Goal: Task Accomplishment & Management: Use online tool/utility

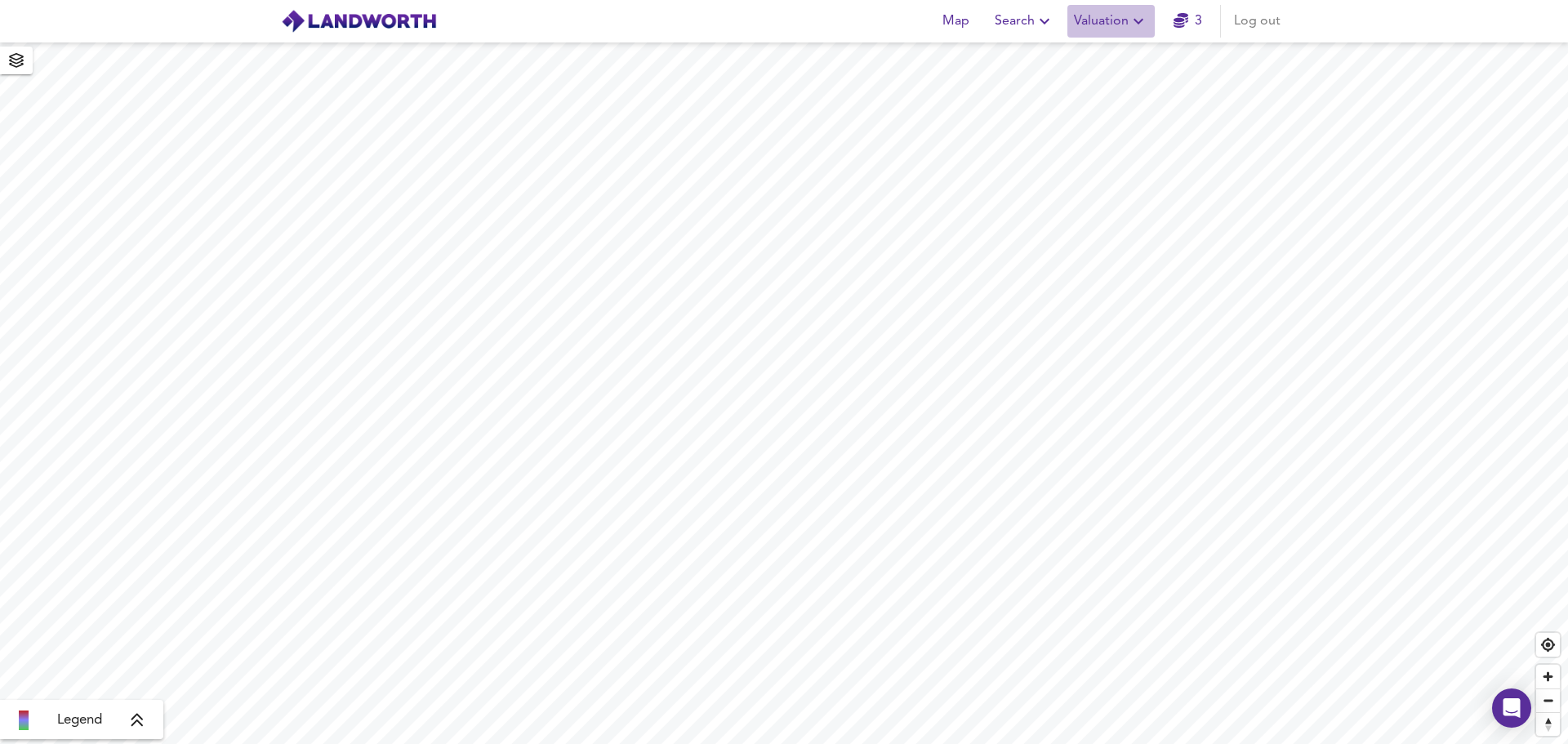
click at [1140, 23] on icon "button" at bounding box center [1139, 22] width 10 height 5
click at [1136, 60] on li "New Valuation Report" at bounding box center [1111, 59] width 195 height 30
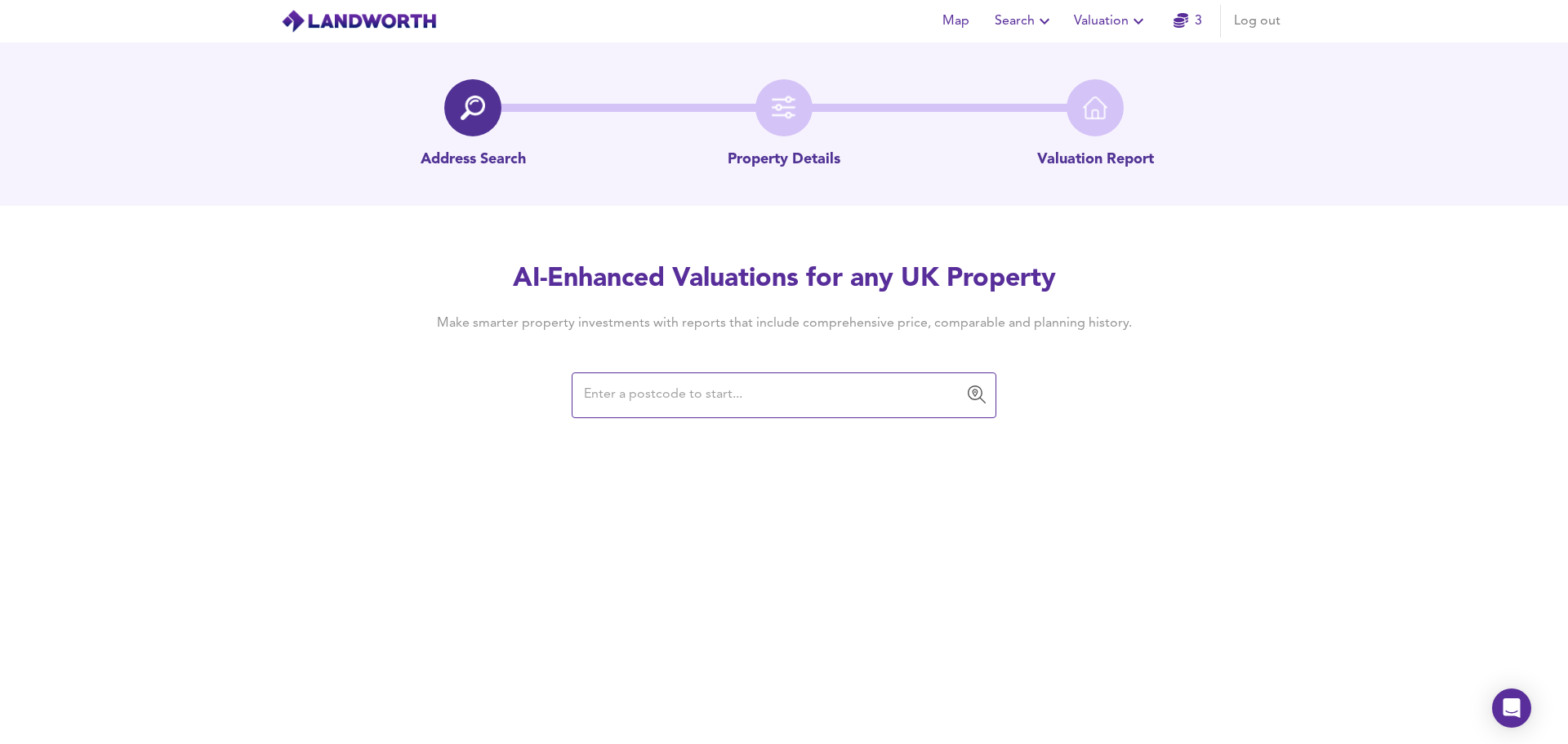
click at [652, 393] on input "text" at bounding box center [771, 395] width 385 height 31
click at [652, 392] on input "text" at bounding box center [771, 395] width 385 height 31
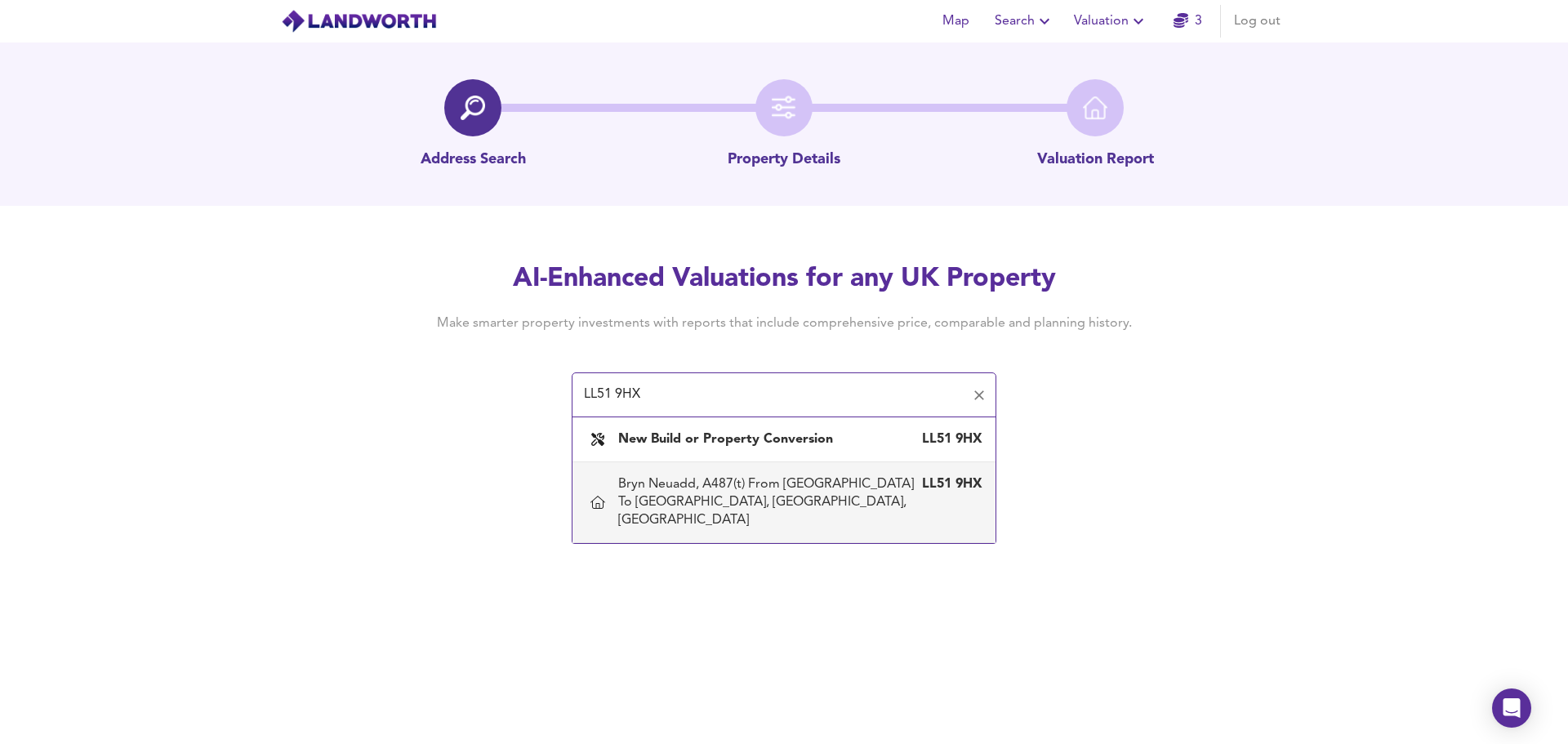
click at [711, 489] on div "Bryn Neuadd, A487(t) From [GEOGRAPHIC_DATA] To [GEOGRAPHIC_DATA], [GEOGRAPHIC_D…" at bounding box center [767, 502] width 299 height 54
type input "Bryn Neuadd, A487(t) From [GEOGRAPHIC_DATA] To [GEOGRAPHIC_DATA], [GEOGRAPHIC_D…"
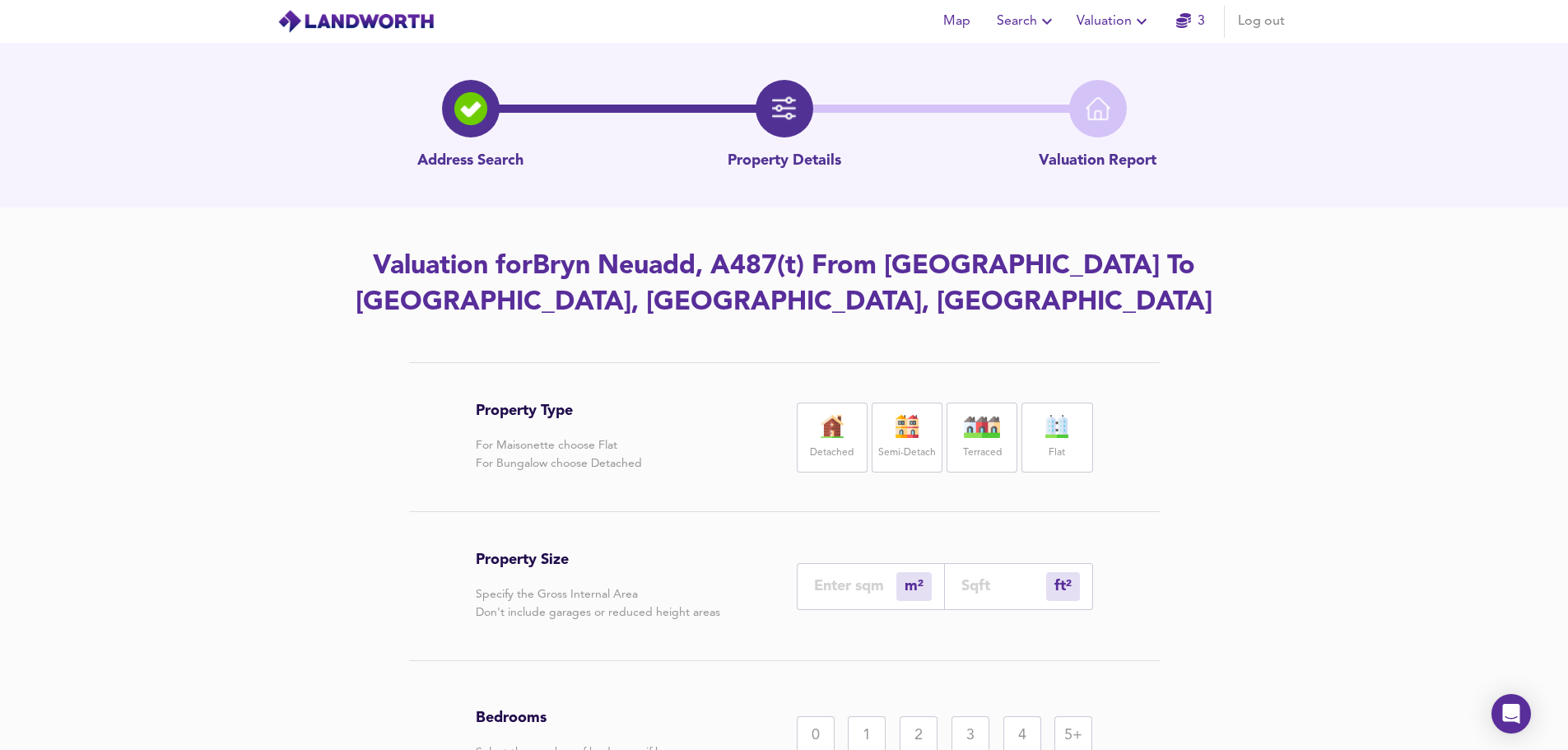
click at [838, 420] on img at bounding box center [832, 425] width 41 height 23
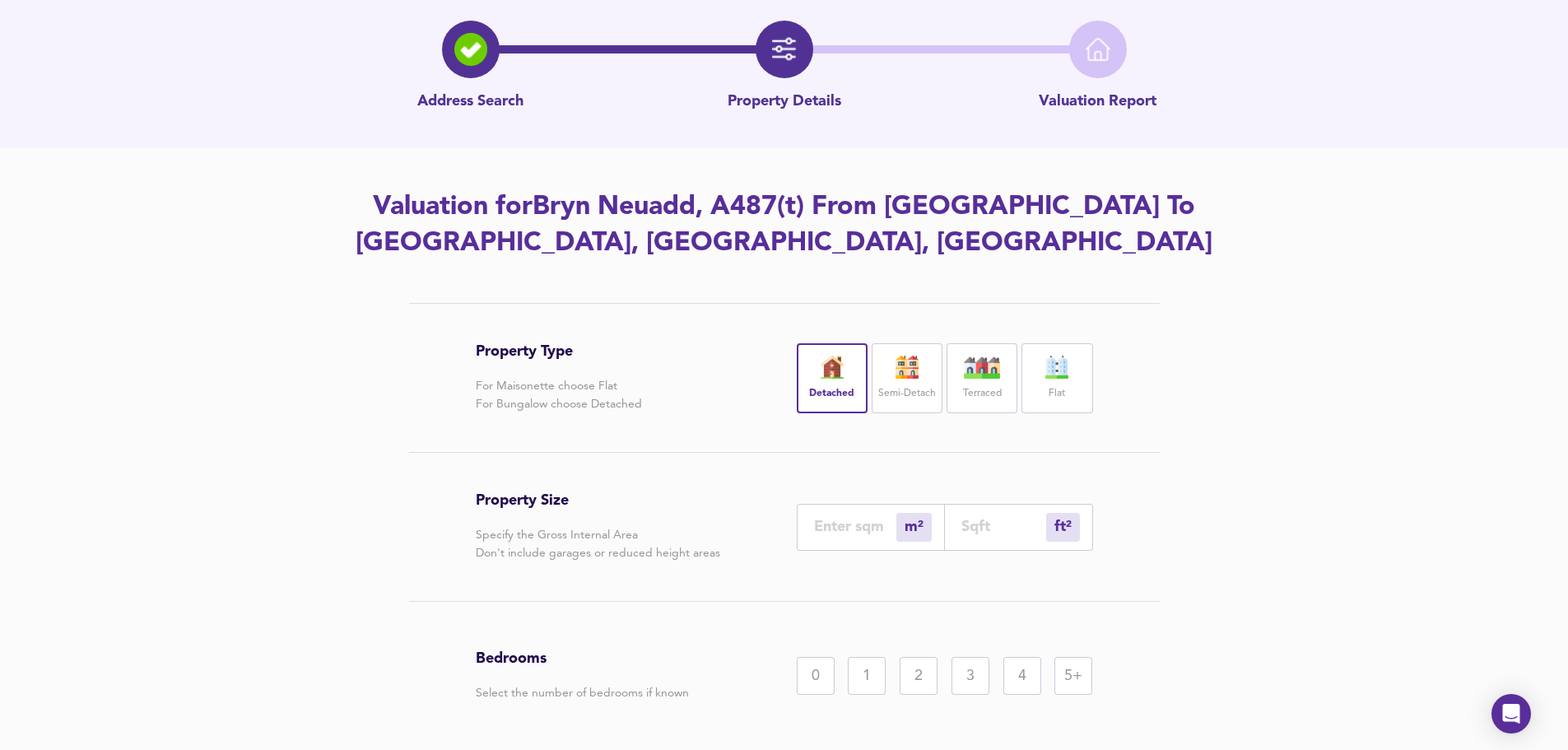
scroll to position [84, 0]
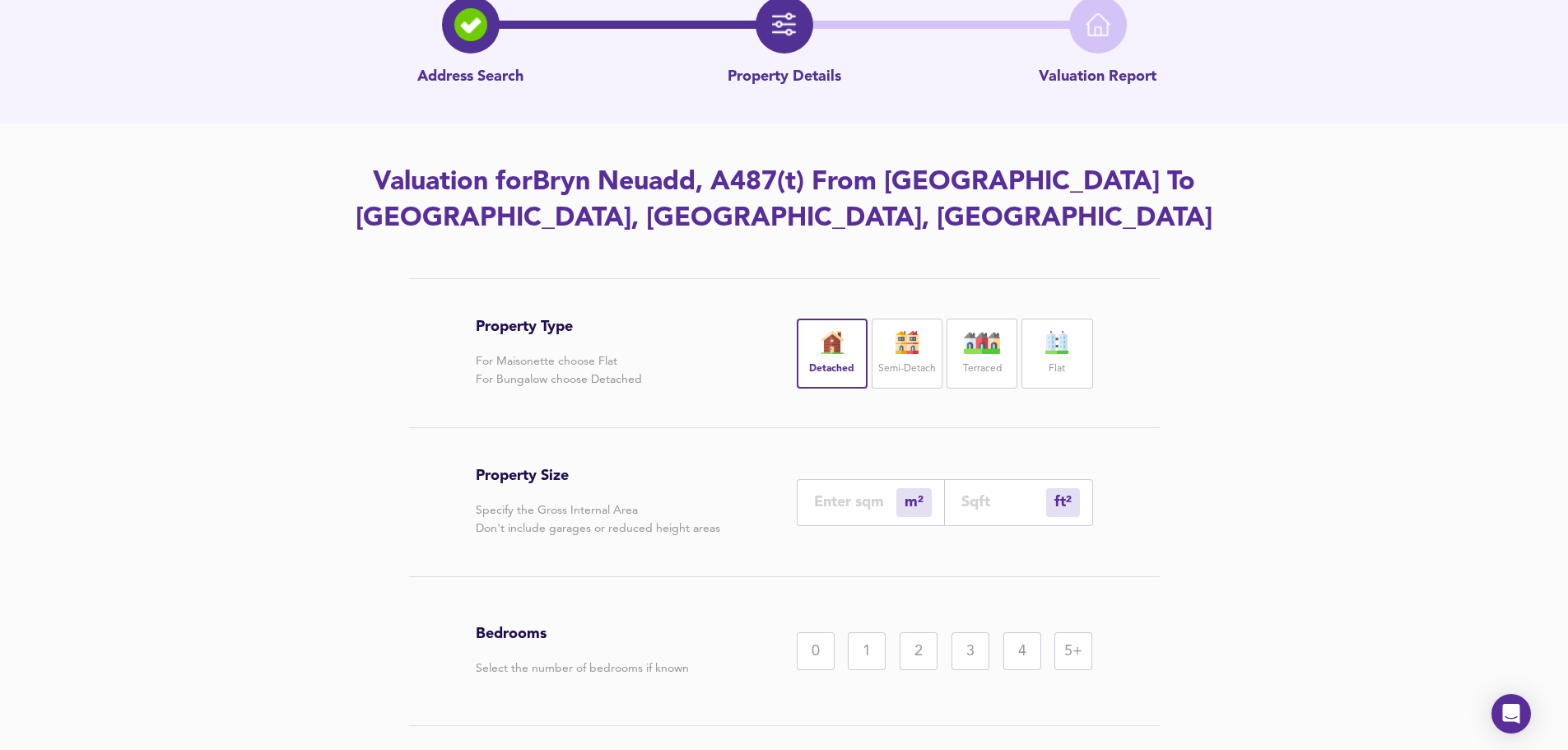
click at [1023, 653] on div "4" at bounding box center [1023, 651] width 38 height 38
click at [977, 500] on input "number" at bounding box center [1004, 501] width 85 height 17
type input "0"
type input "2"
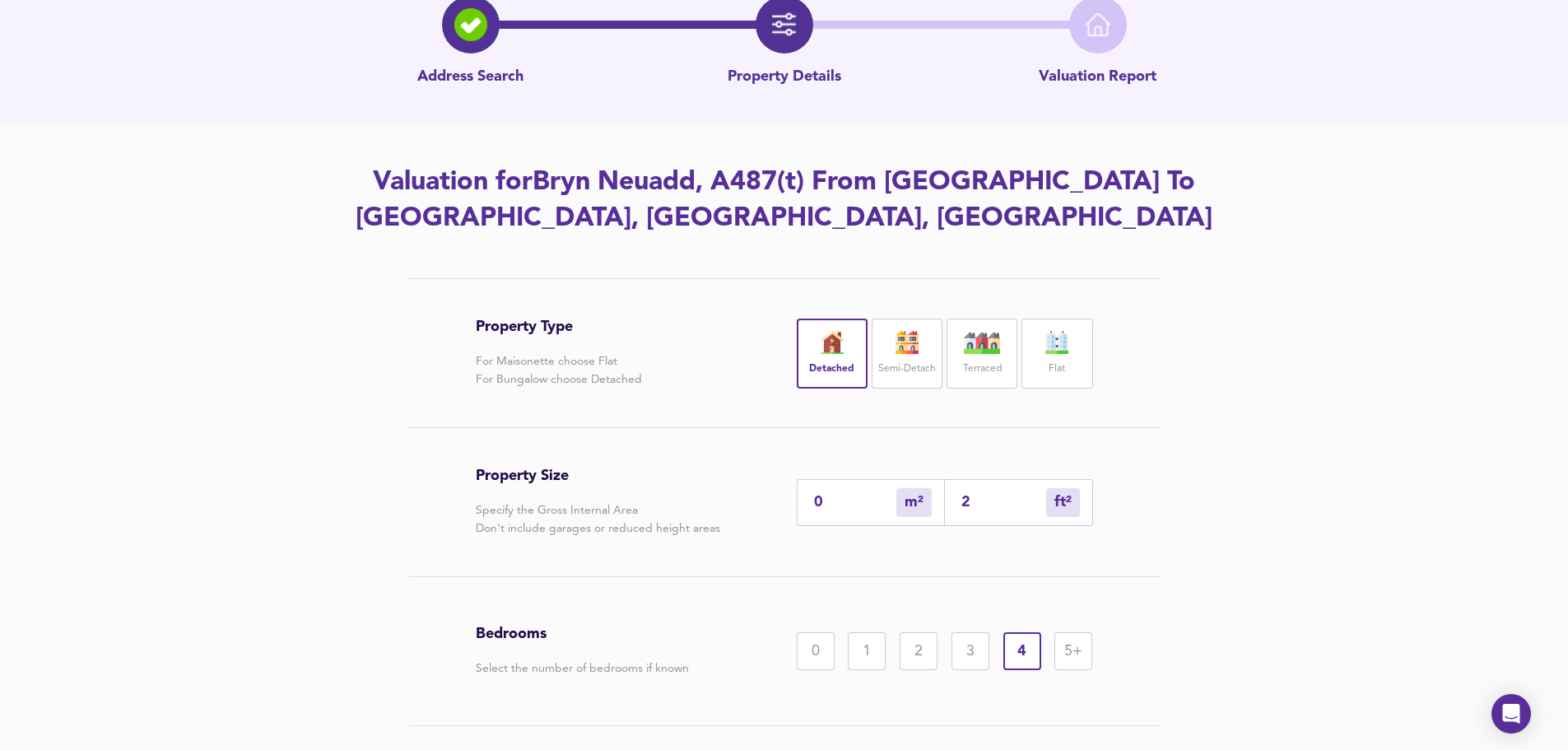
type input "20"
type input "19"
type input "200"
type input "186"
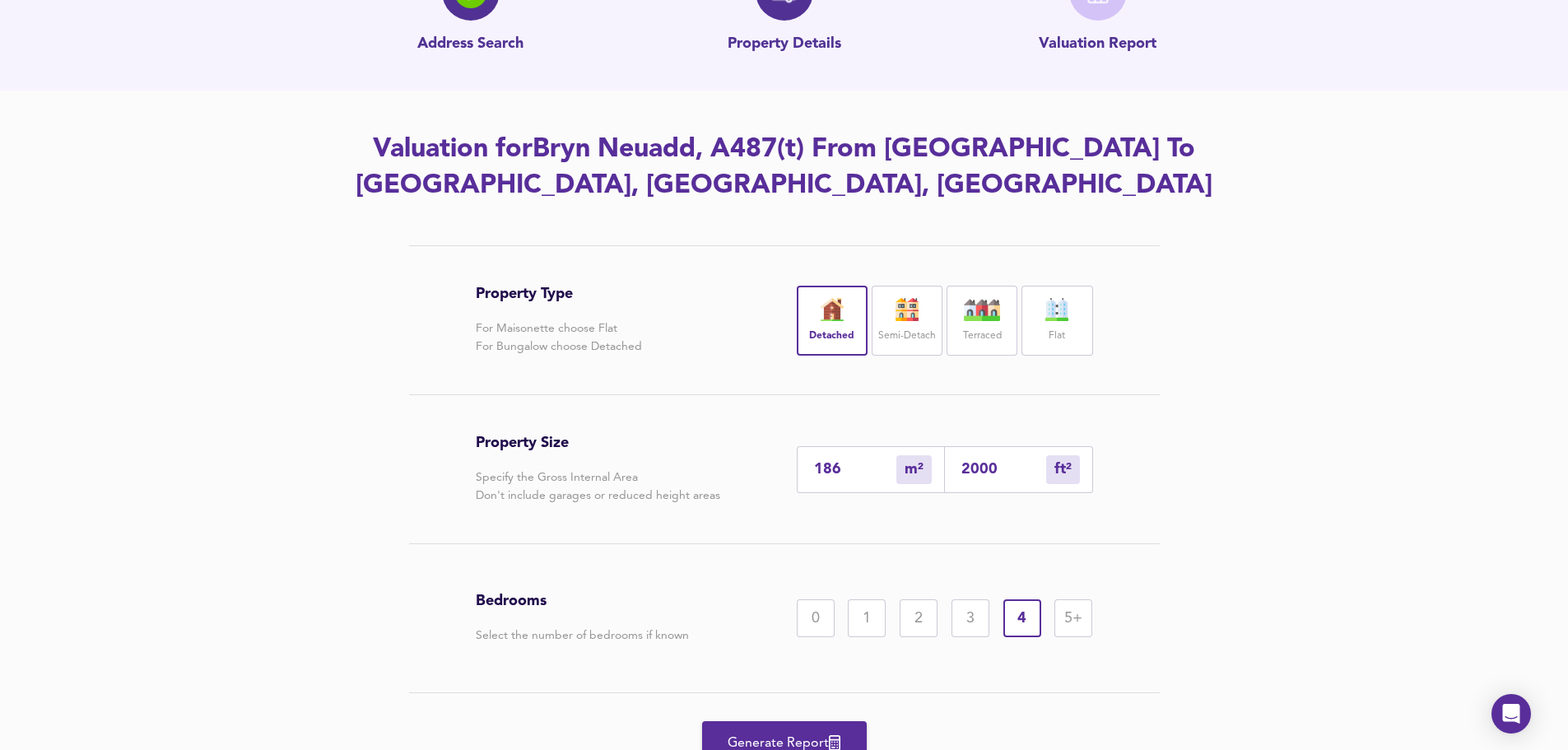
scroll to position [193, 0]
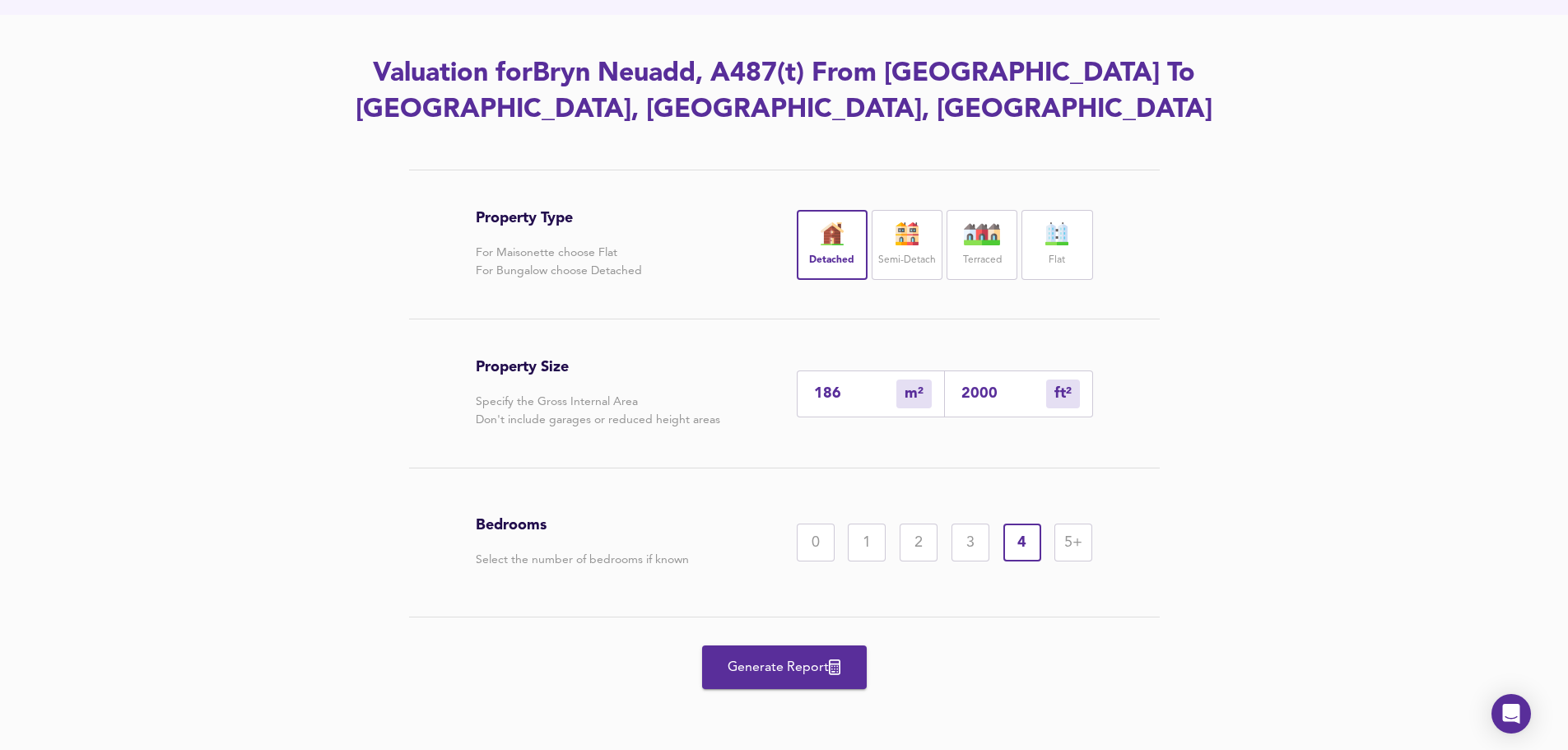
type input "2000"
click at [771, 667] on span "Generate Report" at bounding box center [784, 667] width 132 height 23
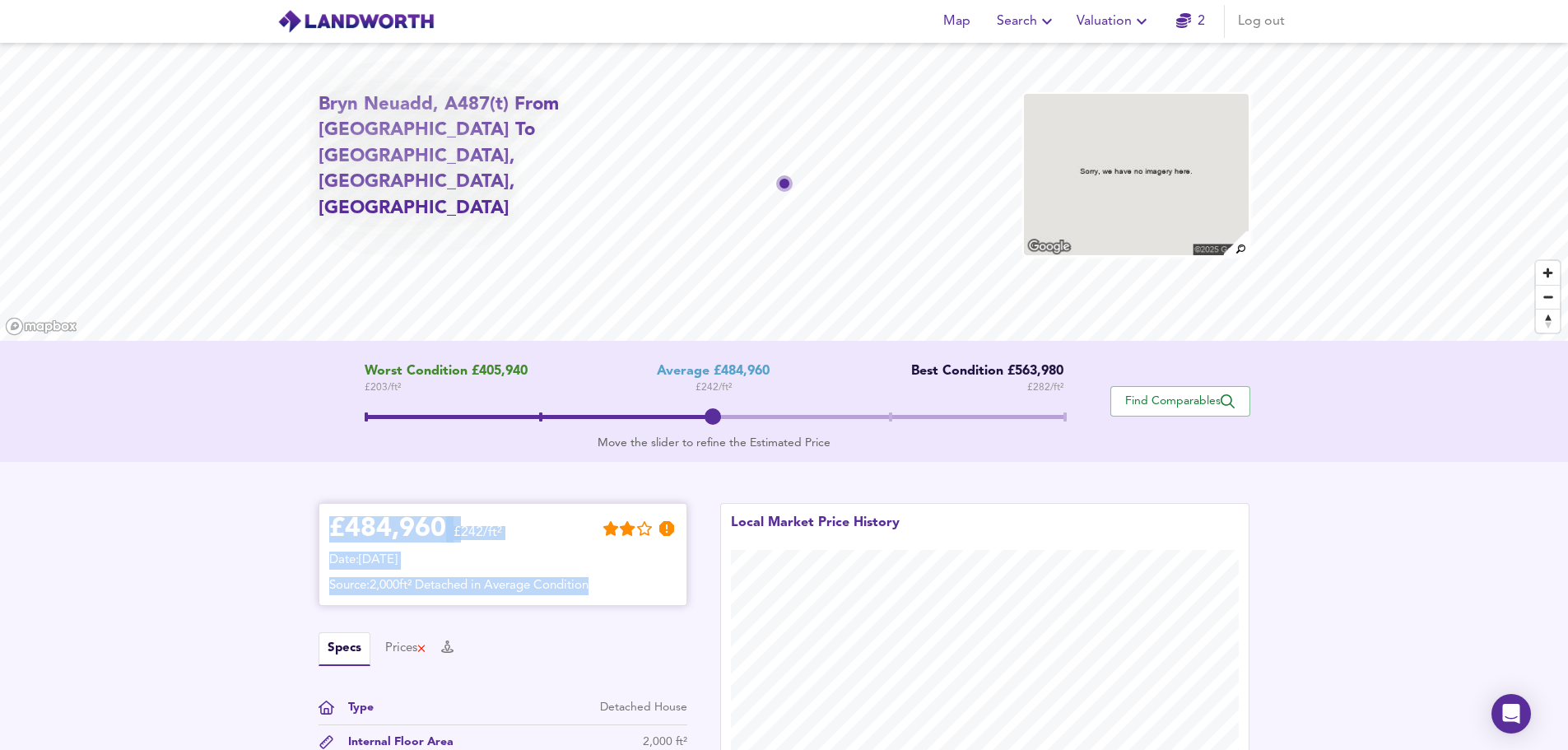
drag, startPoint x: 331, startPoint y: 533, endPoint x: 610, endPoint y: 579, distance: 282.8
click at [610, 579] on div "£ 484,960 £242/ft² Date: [DATE] Source: 2,000ft² Detached in Average Condition" at bounding box center [503, 555] width 347 height 82
copy div "£ 484,960 £242/ft² Date: [DATE] Source: 2,000ft² Detached in Average Condition"
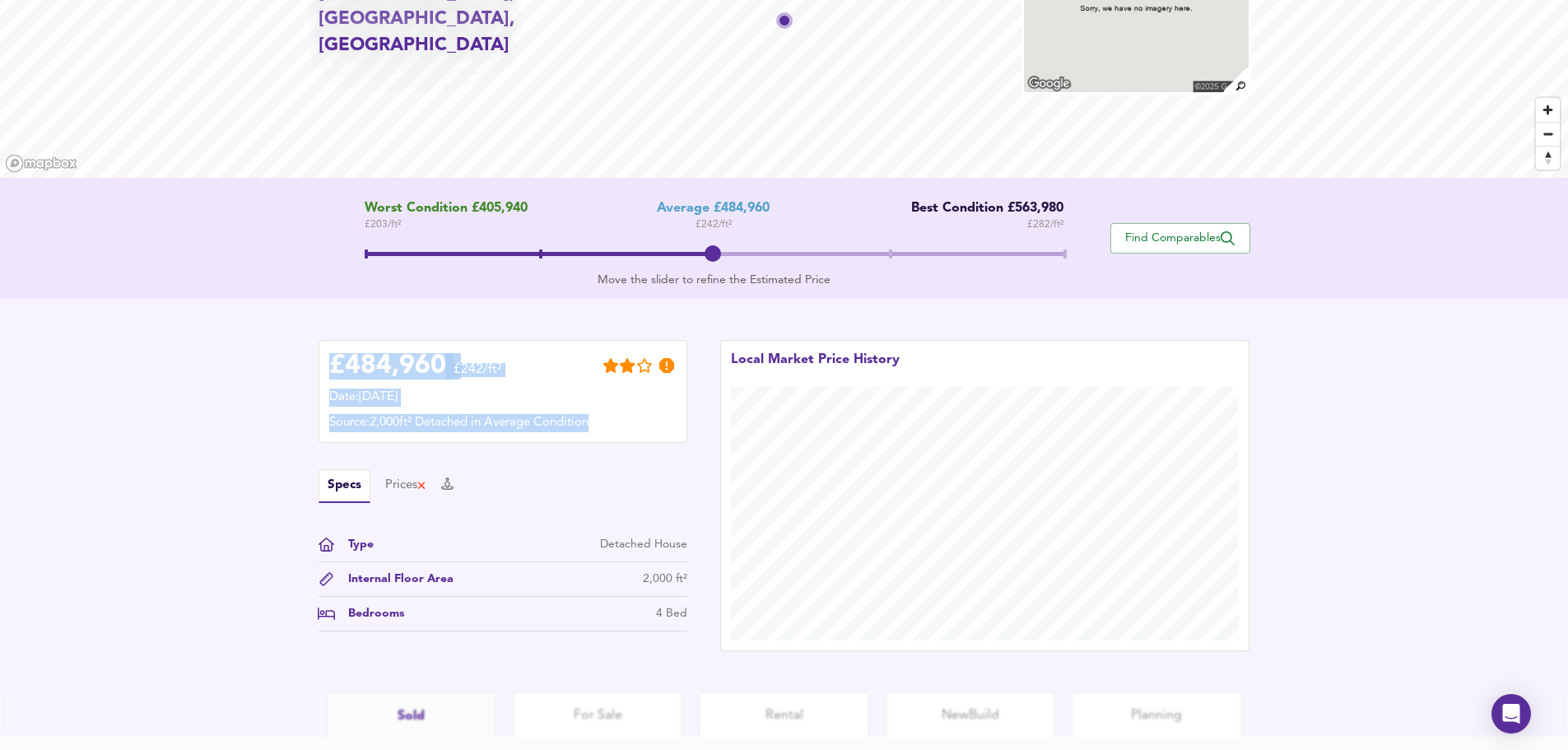
scroll to position [195, 0]
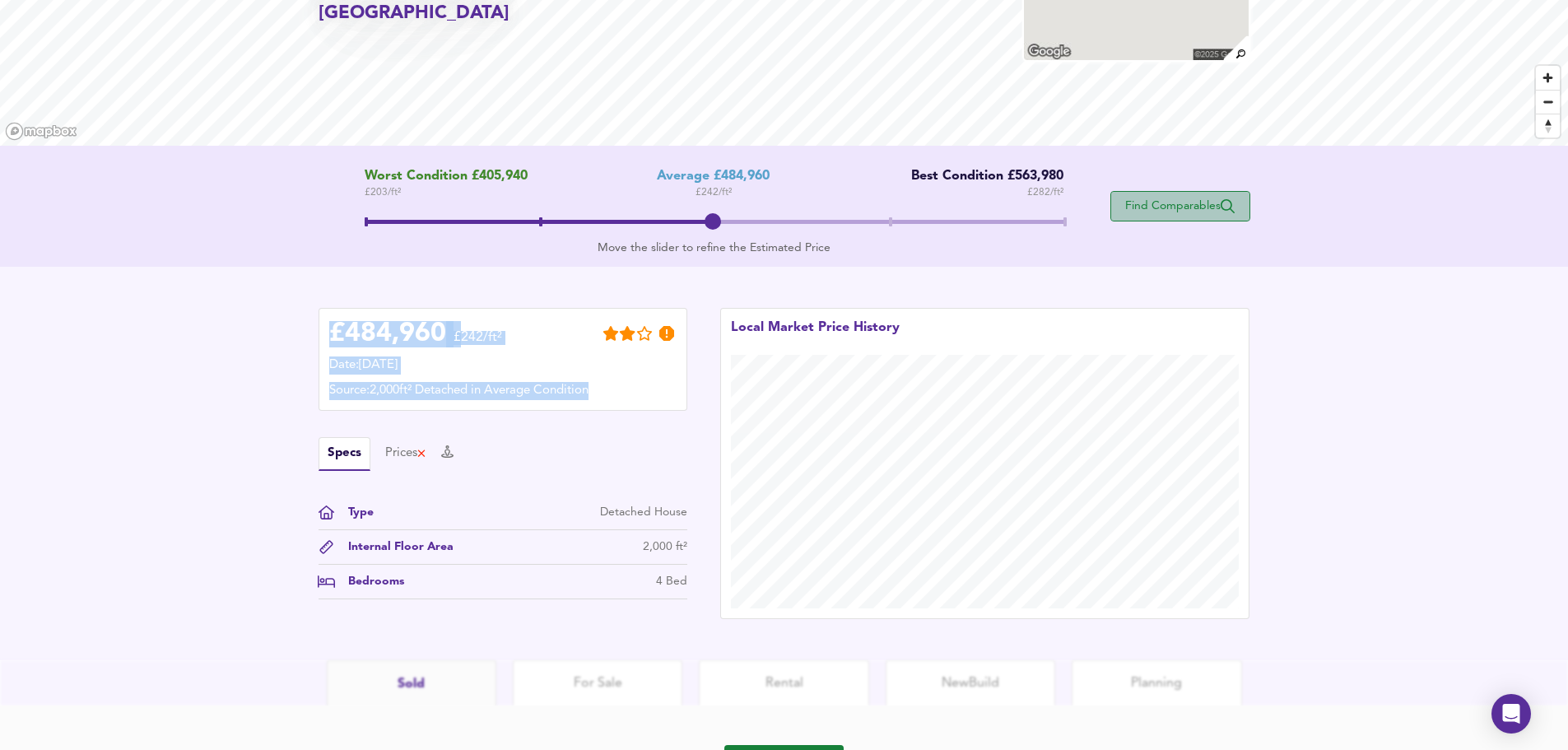
click at [1191, 210] on span "Find Comparables" at bounding box center [1180, 205] width 122 height 15
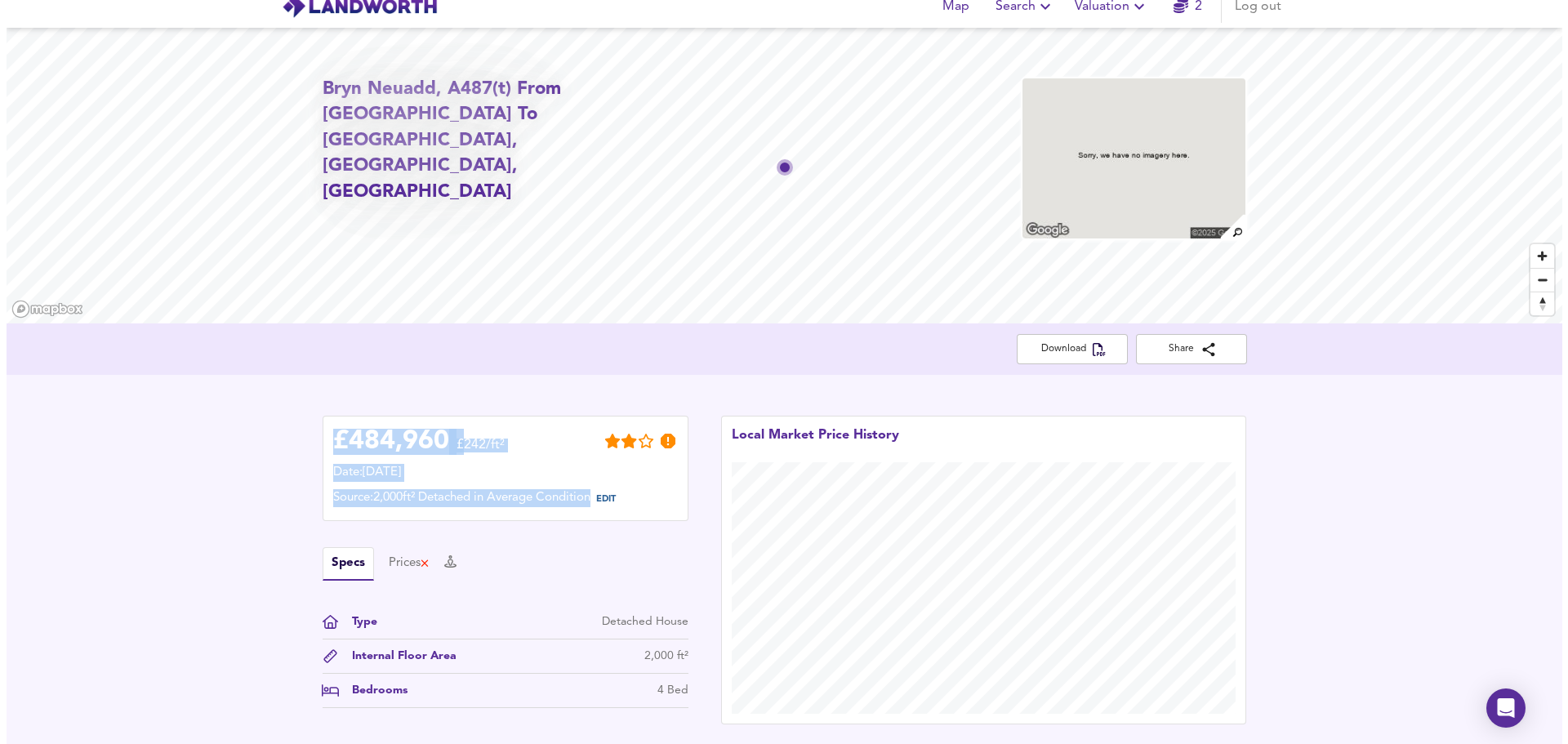
scroll to position [0, 0]
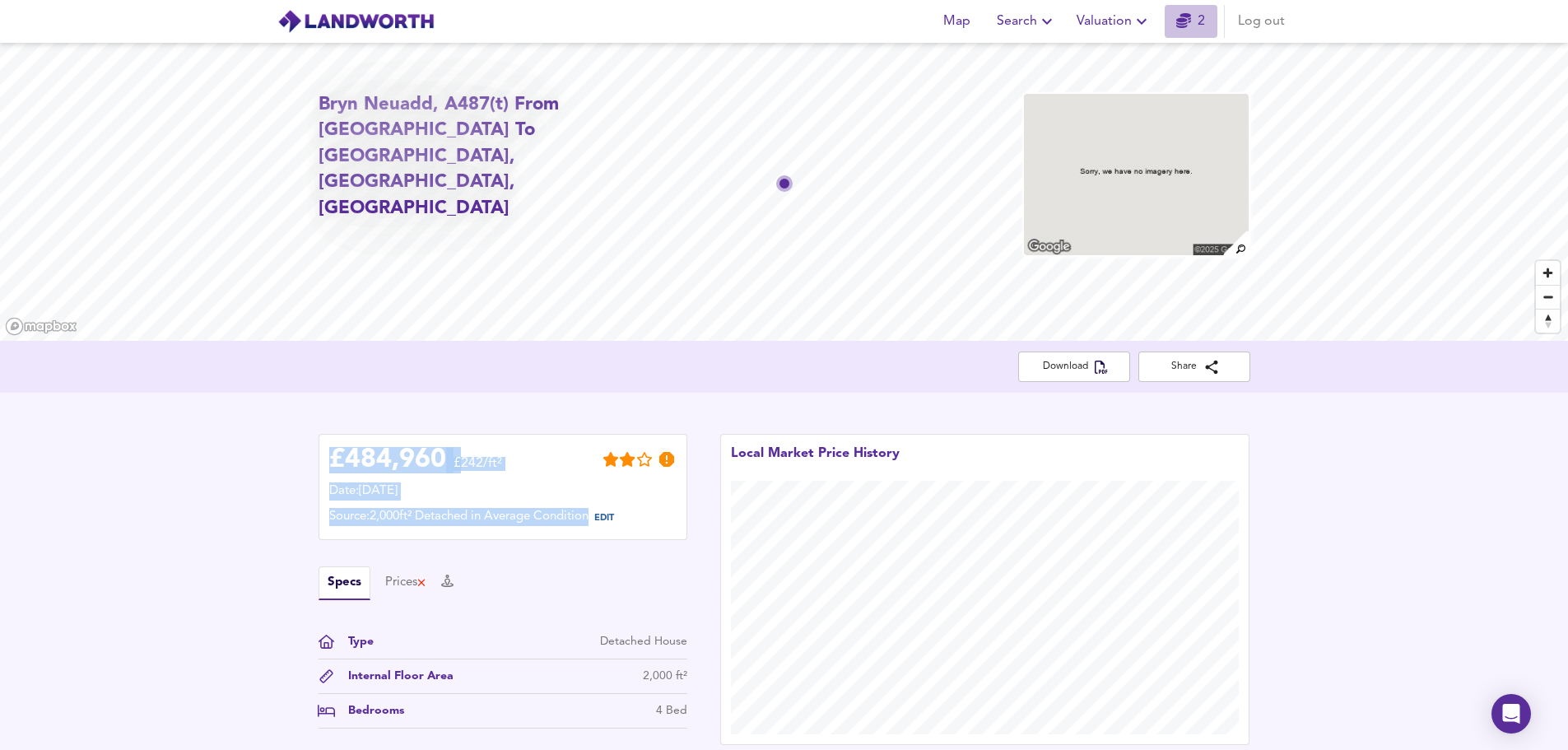
click at [1199, 18] on link "2" at bounding box center [1191, 21] width 29 height 23
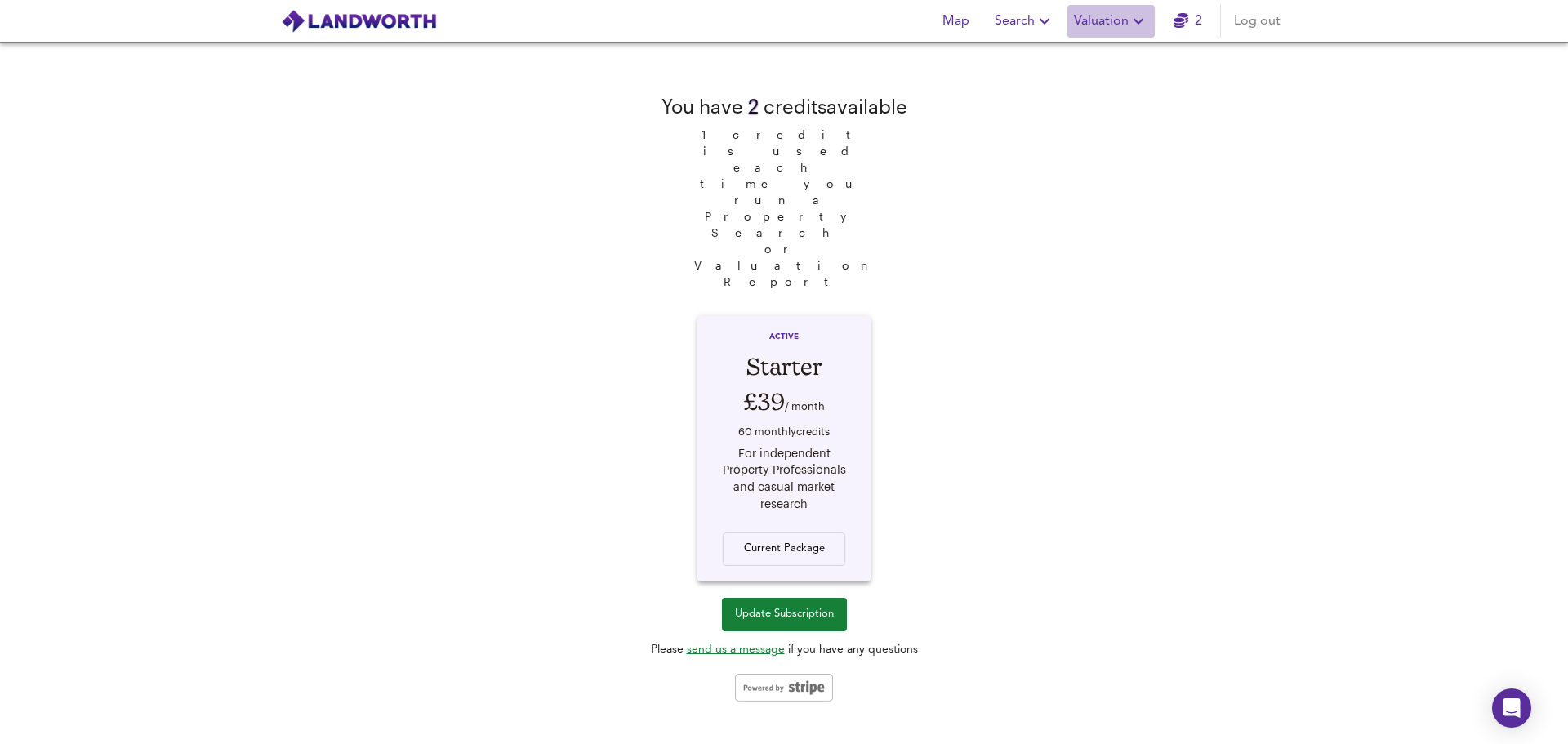
click at [1136, 19] on icon "button" at bounding box center [1139, 22] width 10 height 5
click at [1129, 52] on li "New Valuation Report" at bounding box center [1111, 59] width 195 height 30
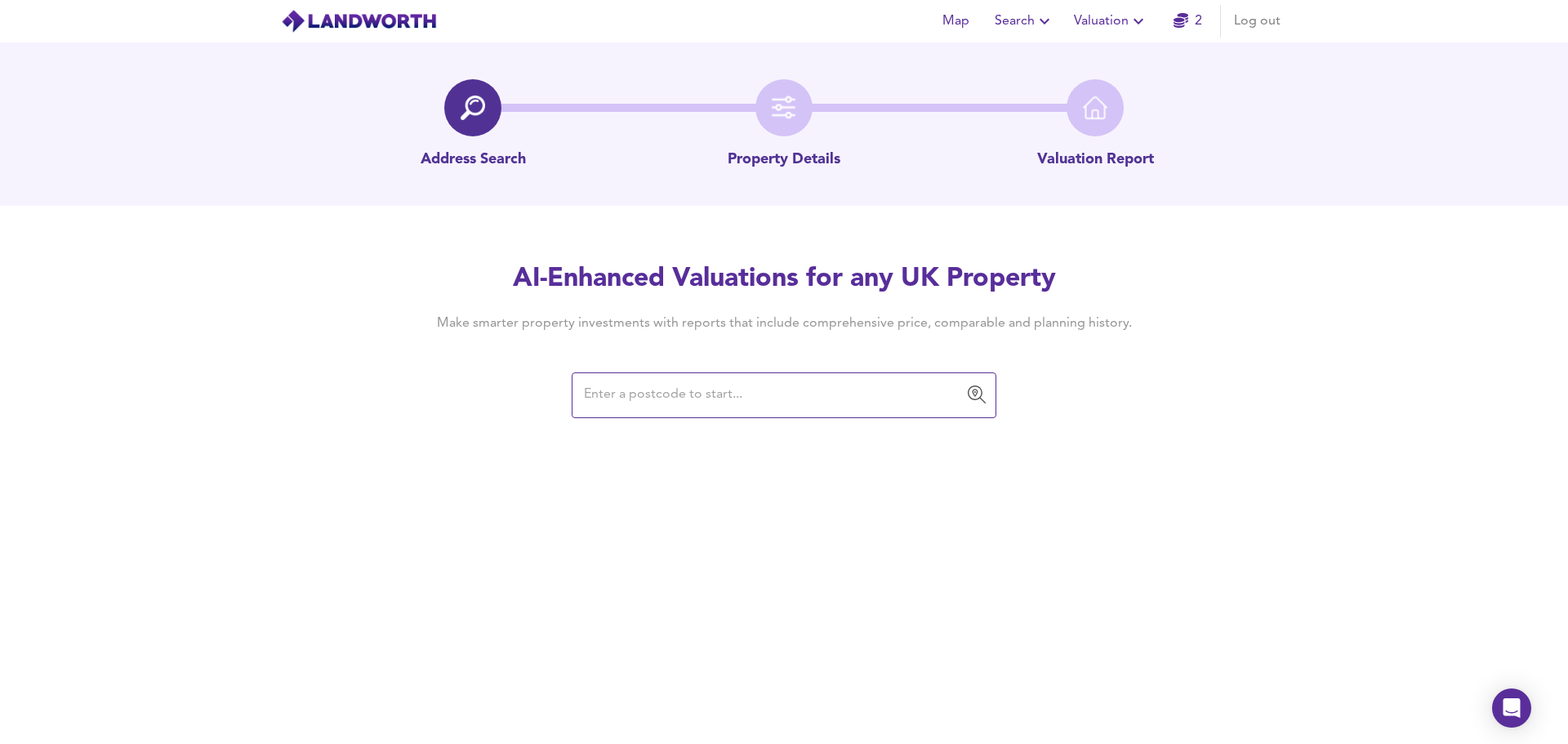
click at [692, 398] on input "text" at bounding box center [771, 395] width 385 height 31
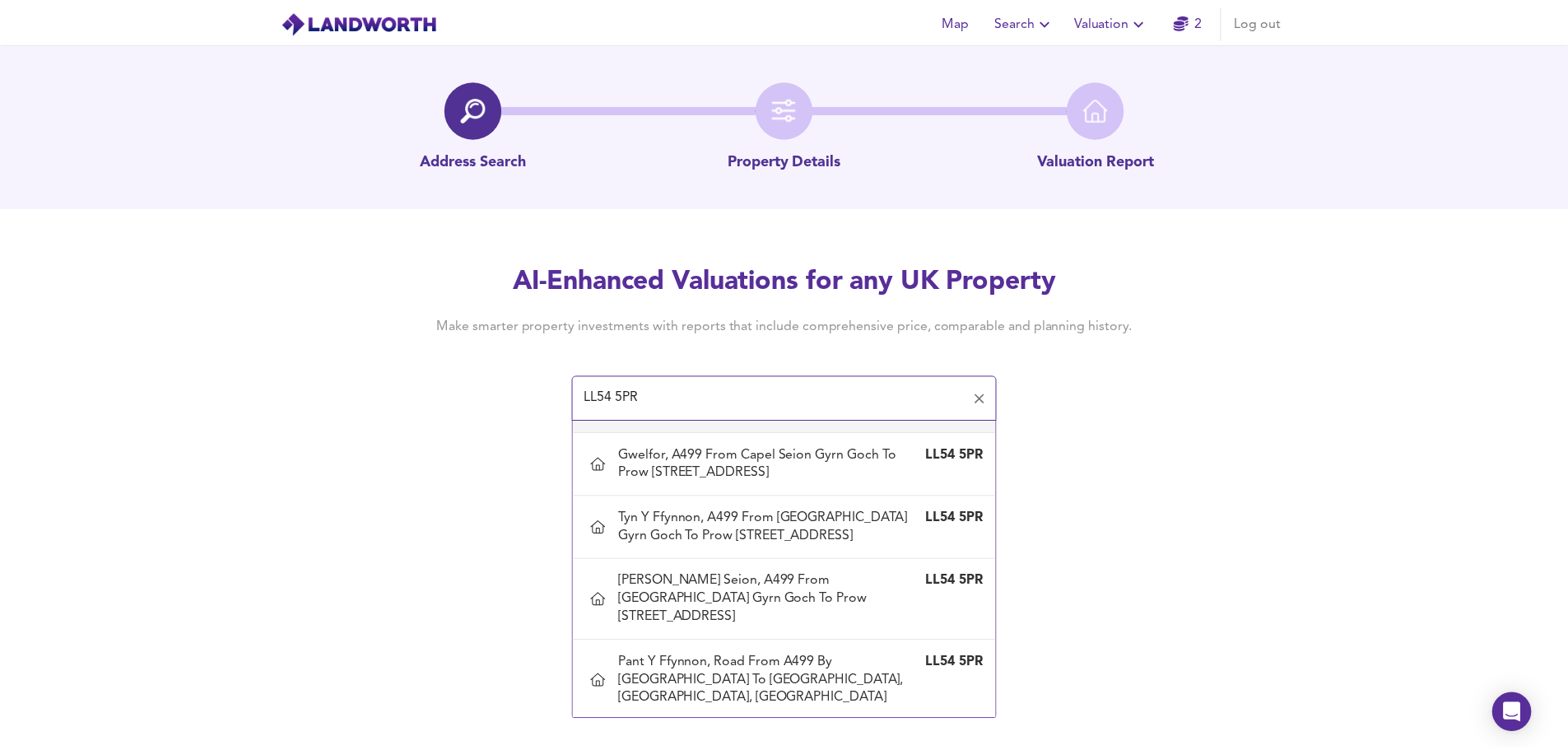
scroll to position [100, 0]
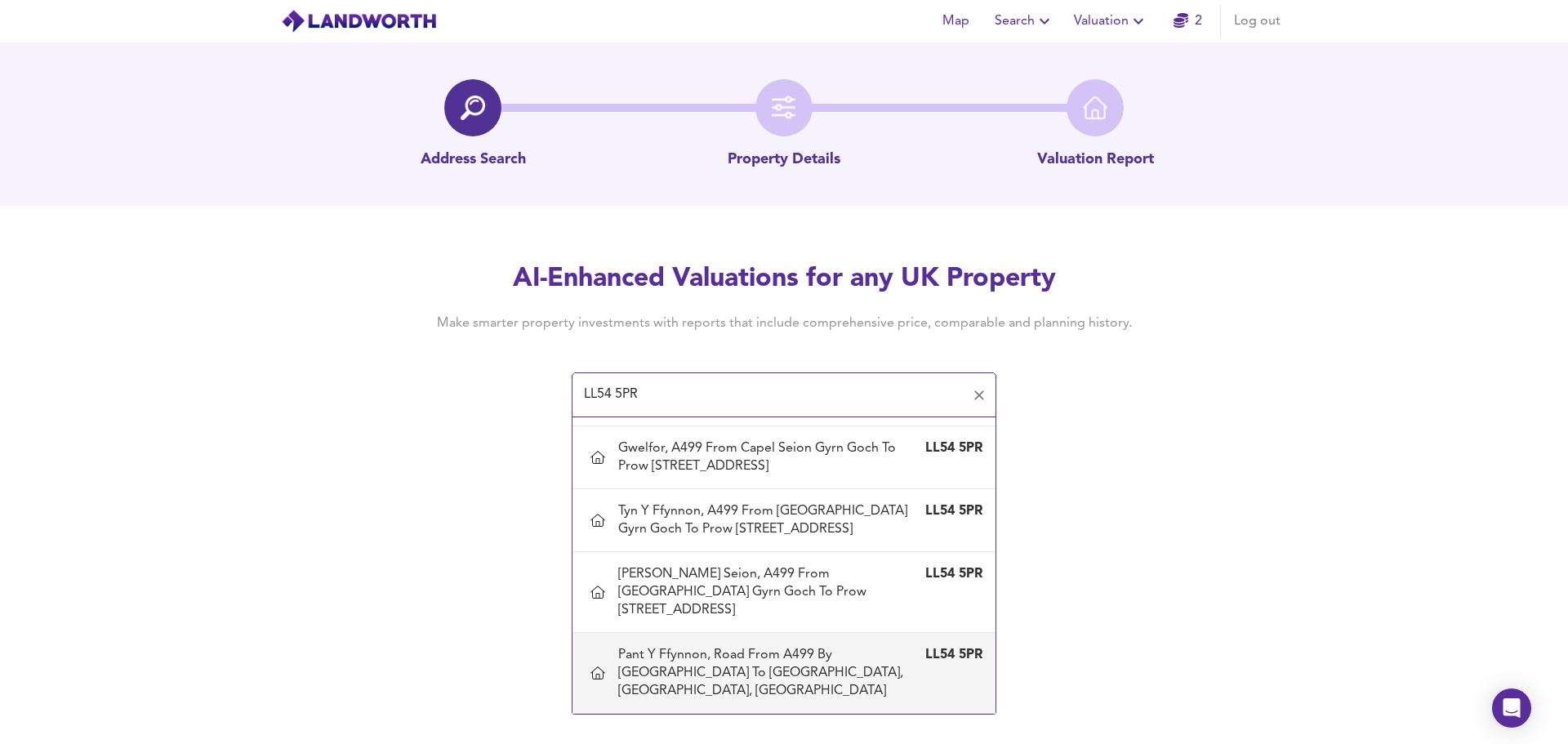
click at [757, 681] on div "Pant Y Ffynnon, Road From A499 By [GEOGRAPHIC_DATA] To [GEOGRAPHIC_DATA], [GEOG…" at bounding box center [767, 673] width 299 height 54
type input "Pant Y Ffynnon, Road From A499 By [GEOGRAPHIC_DATA] To [GEOGRAPHIC_DATA], [GEOG…"
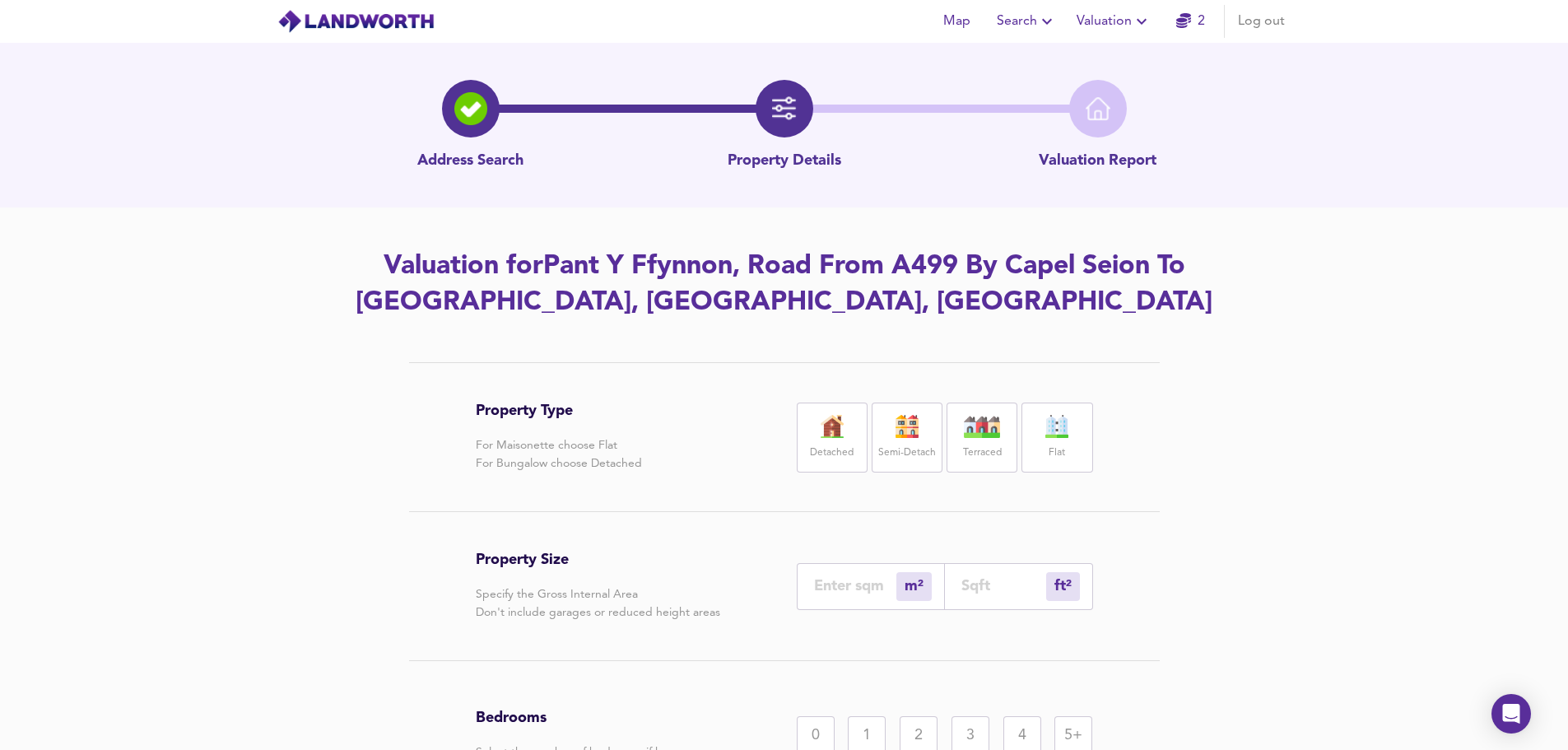
click at [980, 434] on img at bounding box center [982, 425] width 41 height 23
click at [977, 587] on input "number" at bounding box center [1004, 585] width 85 height 17
type input "1"
type input "8"
type input "7"
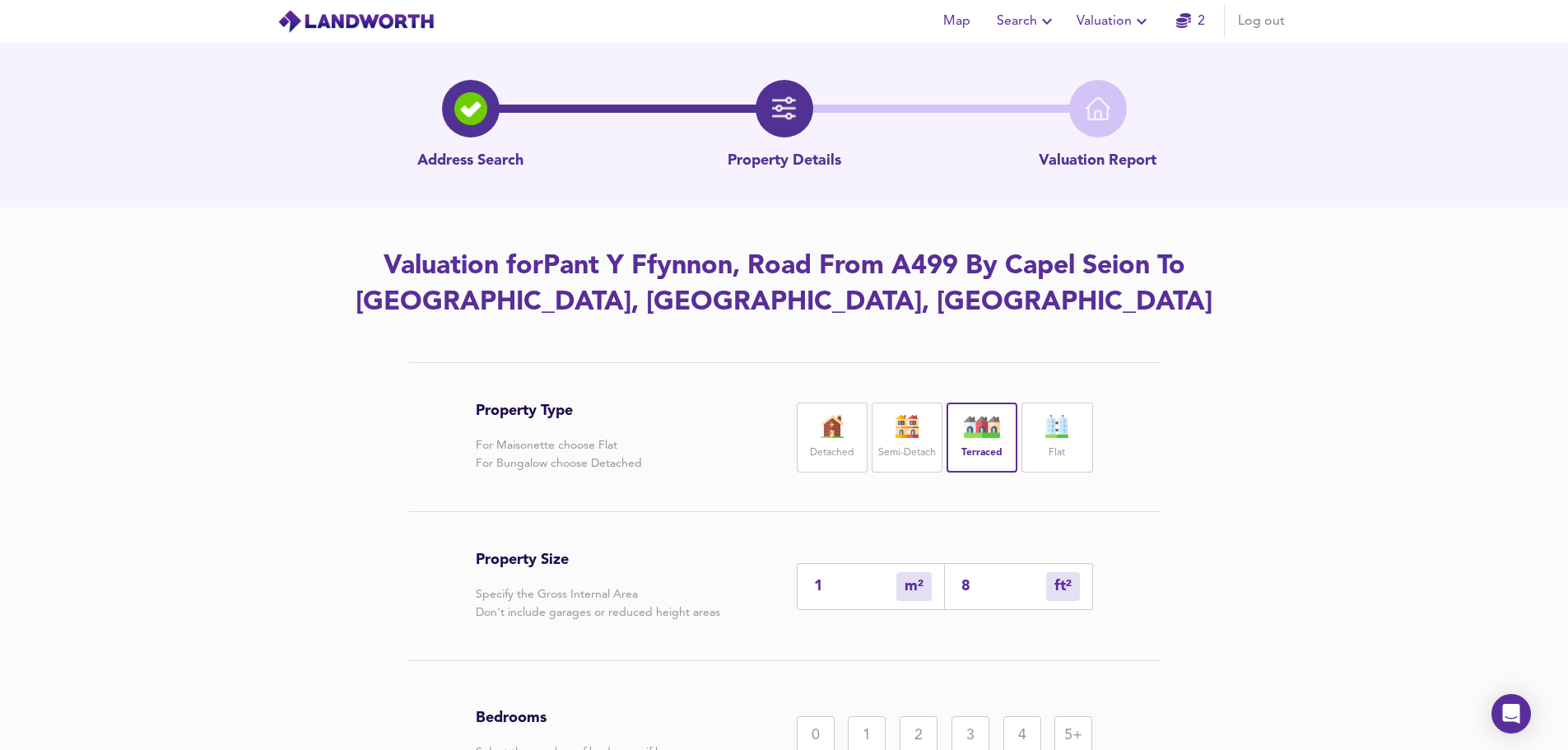
type input "80"
type input "74"
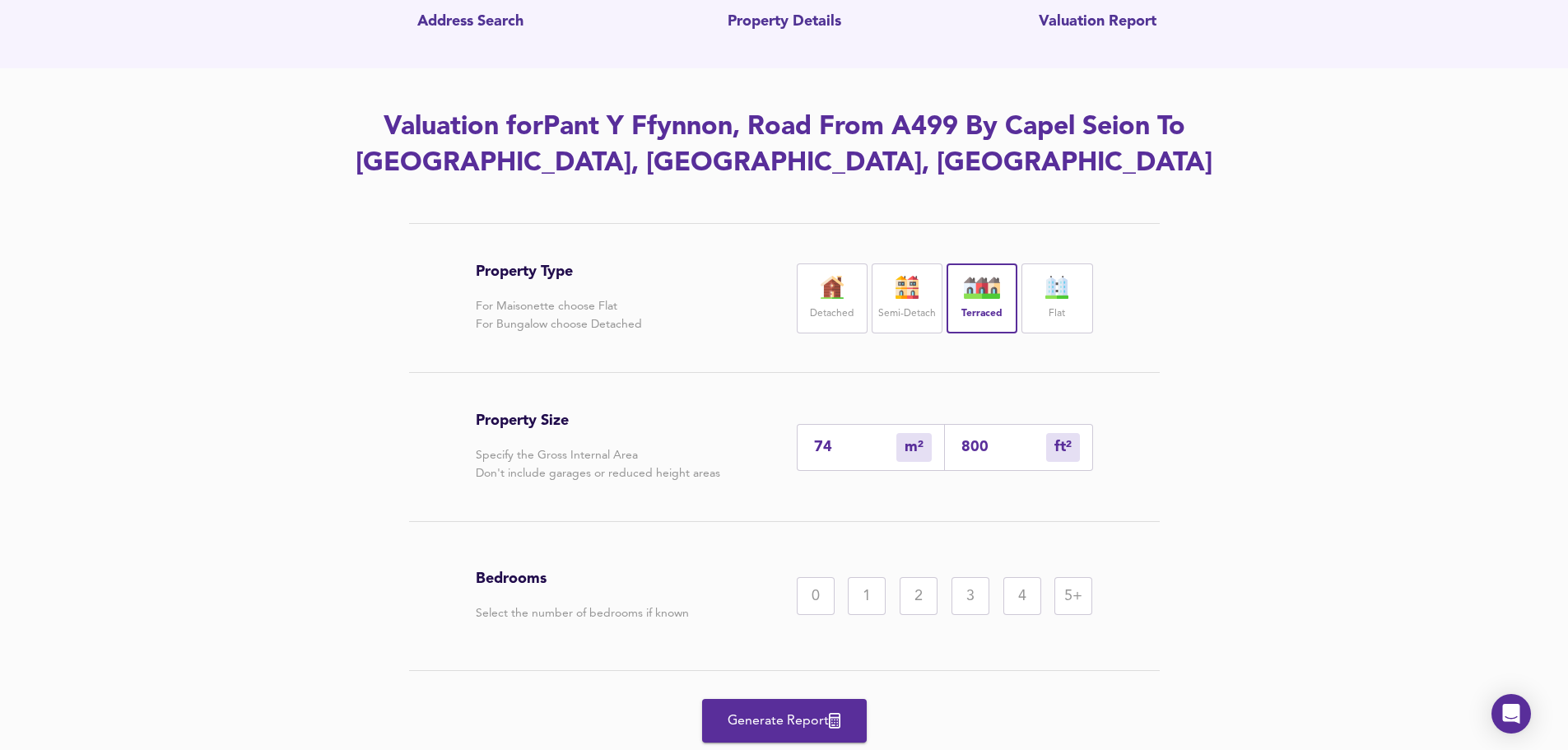
scroll to position [140, 0]
type input "800"
click at [962, 594] on div "3" at bounding box center [971, 595] width 38 height 38
click at [804, 716] on span "Generate Report" at bounding box center [784, 720] width 132 height 23
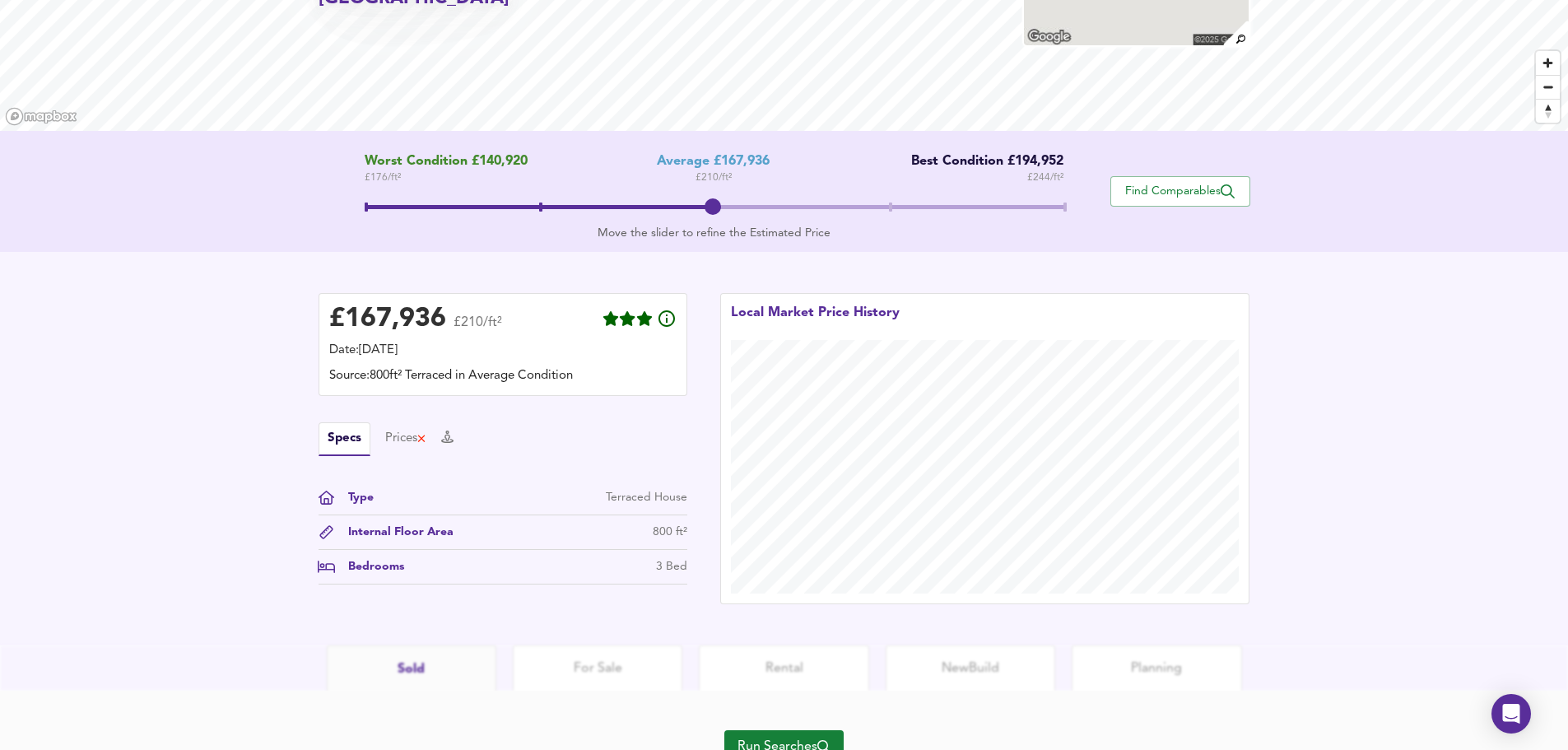
scroll to position [221, 0]
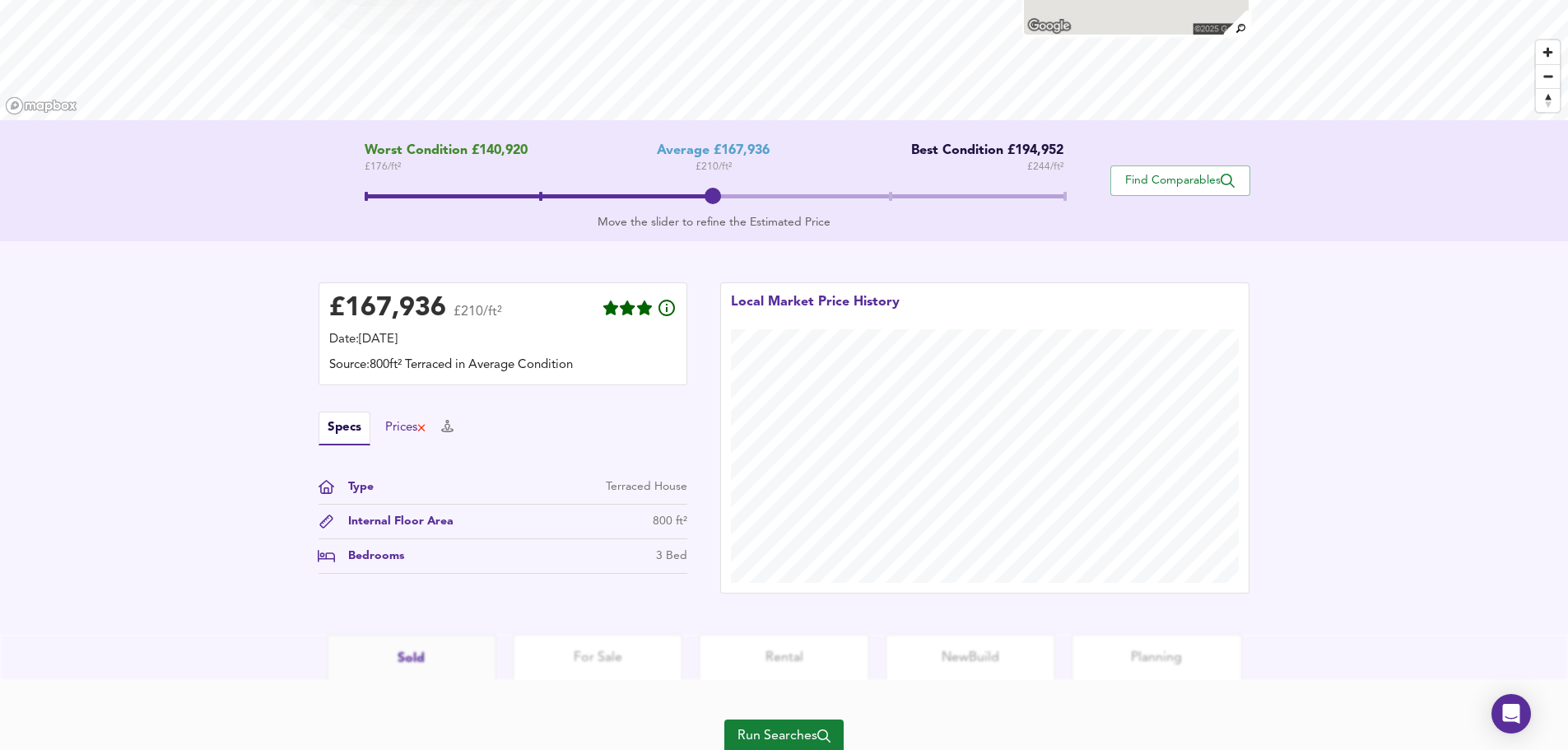
click at [412, 427] on div "Prices" at bounding box center [406, 428] width 42 height 18
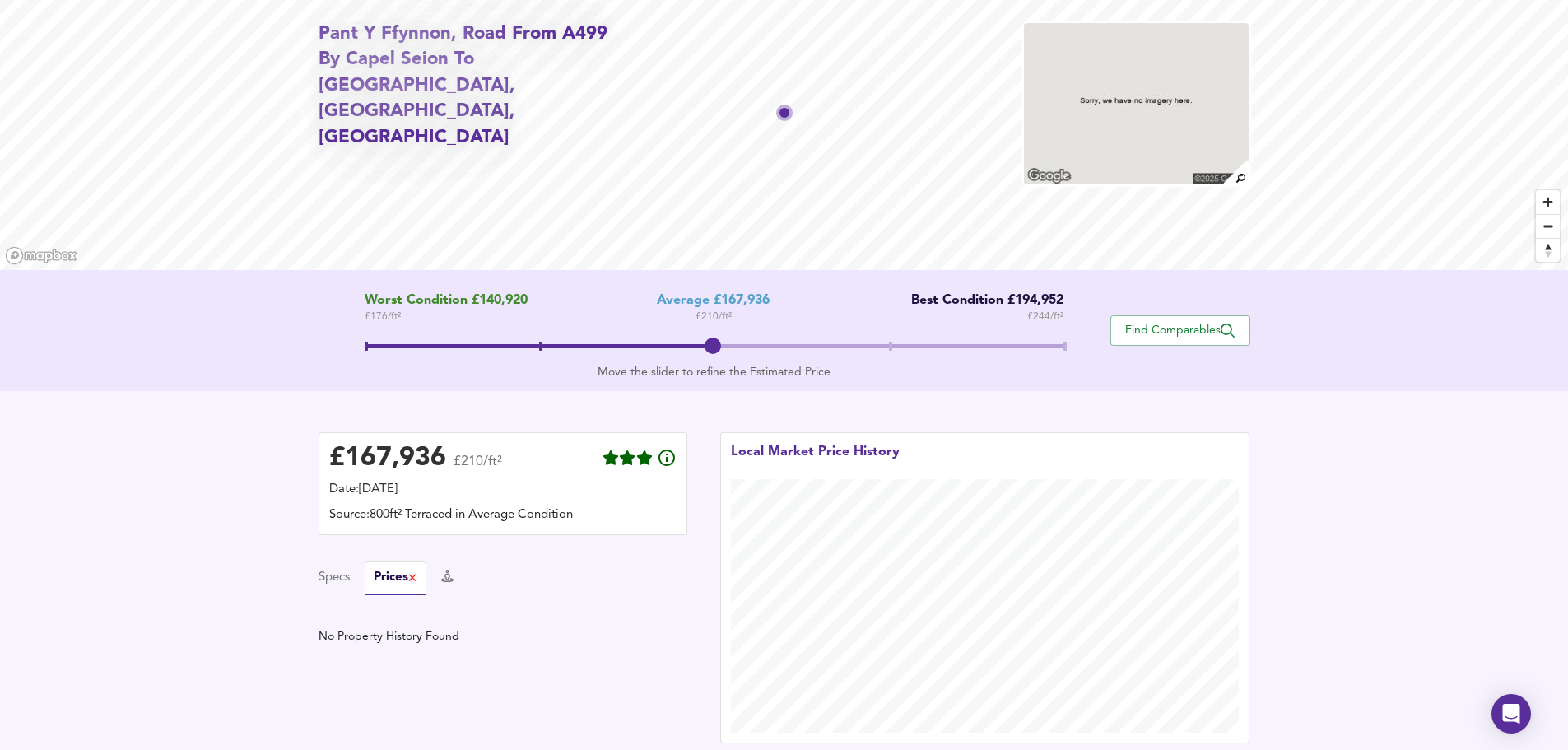
scroll to position [38, 0]
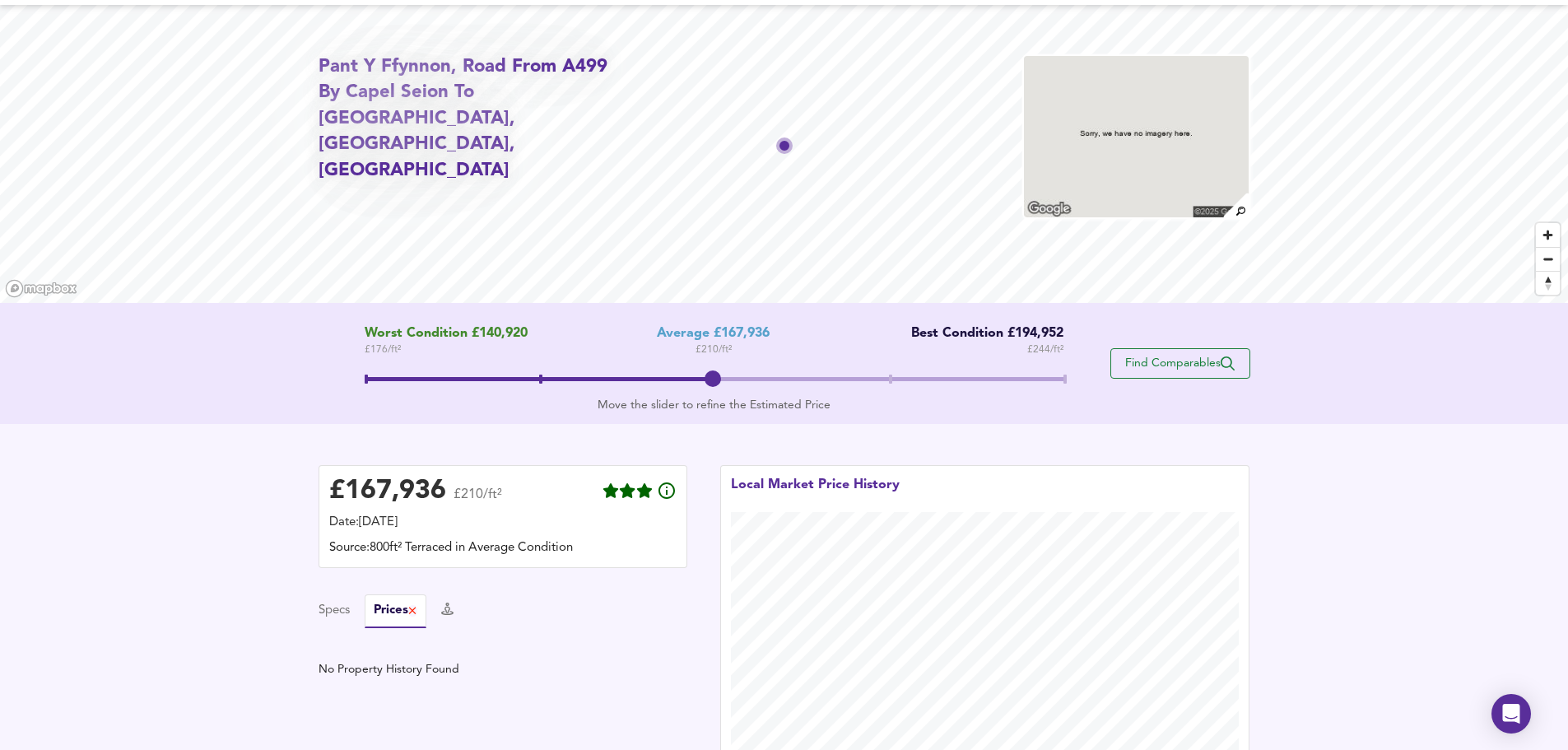
click at [1172, 358] on span "Find Comparables" at bounding box center [1180, 363] width 122 height 15
